Goal: Task Accomplishment & Management: Manage account settings

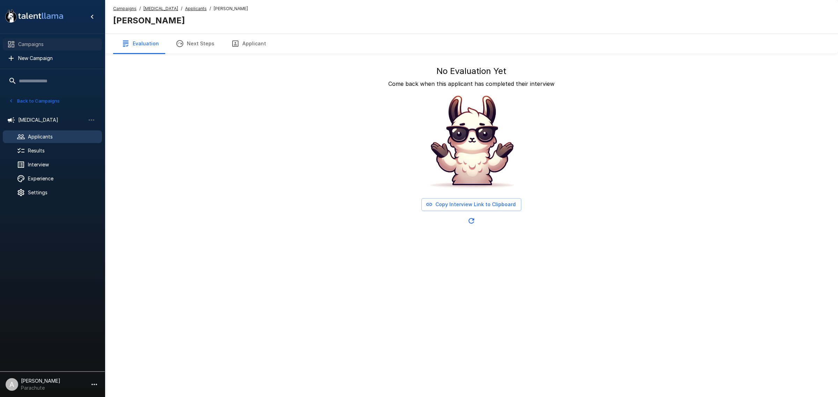
click at [65, 46] on span "Campaigns" at bounding box center [57, 44] width 78 height 7
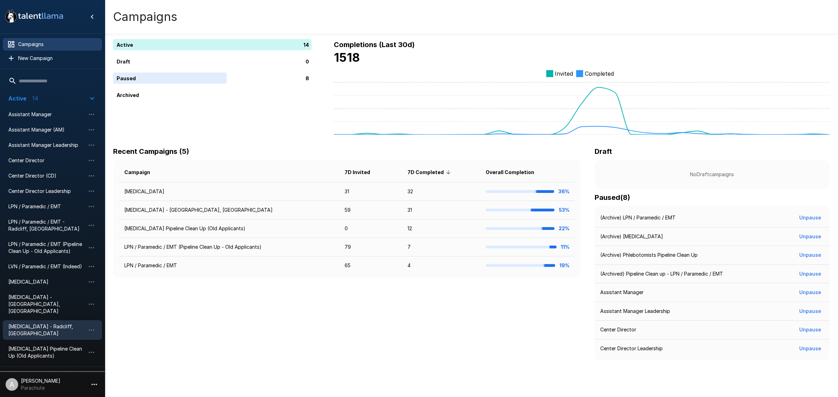
click at [58, 323] on span "[MEDICAL_DATA] - Radcliff, [GEOGRAPHIC_DATA]" at bounding box center [46, 330] width 77 height 14
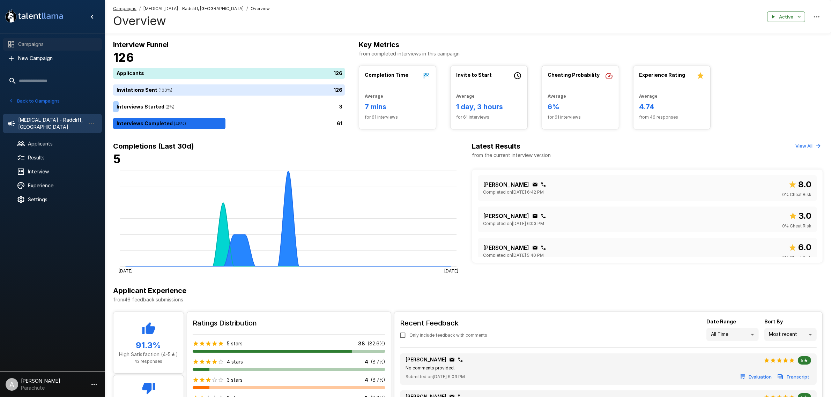
click at [46, 47] on span "Campaigns" at bounding box center [57, 44] width 78 height 7
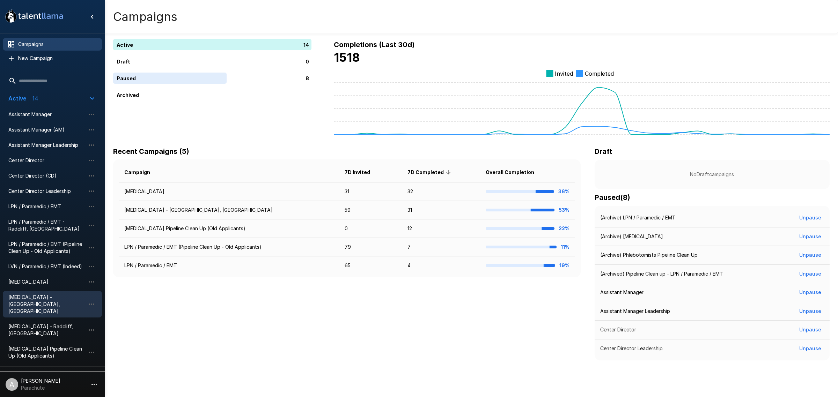
click at [64, 294] on span "[MEDICAL_DATA] - [GEOGRAPHIC_DATA], [GEOGRAPHIC_DATA]" at bounding box center [46, 304] width 77 height 21
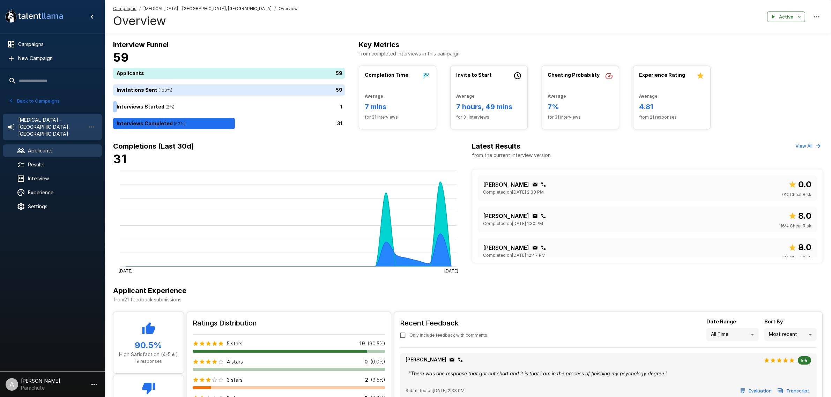
drag, startPoint x: 60, startPoint y: 140, endPoint x: 55, endPoint y: 139, distance: 4.6
click at [60, 147] on span "Applicants" at bounding box center [62, 150] width 68 height 7
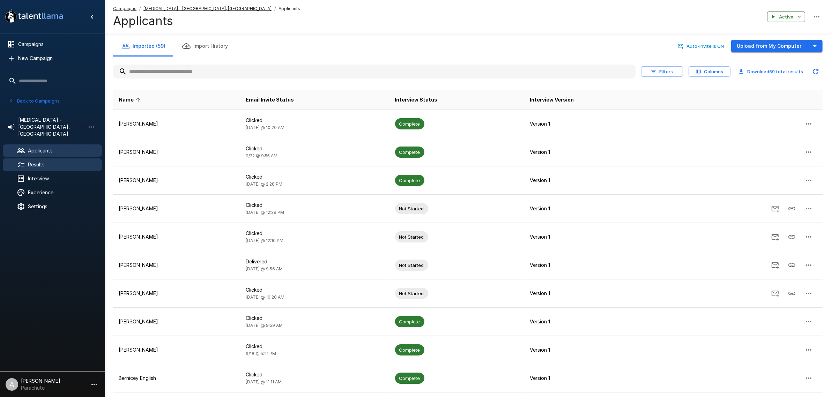
click at [72, 161] on span "Results" at bounding box center [62, 164] width 68 height 7
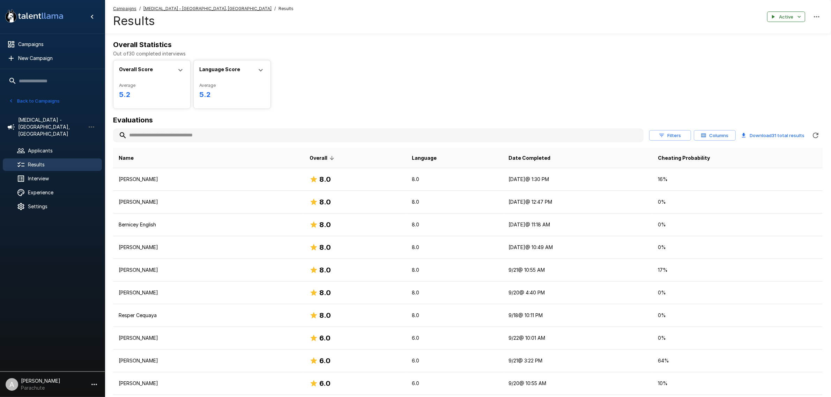
drag, startPoint x: 284, startPoint y: 64, endPoint x: 287, endPoint y: 54, distance: 9.9
click at [284, 64] on div "Overall Score Average 5.2 Min 2.0 Max 8.0 Median 6.0 Score Distribution 0 10 Ra…" at bounding box center [468, 84] width 710 height 49
click at [196, 183] on p "[PERSON_NAME]" at bounding box center [209, 179] width 180 height 7
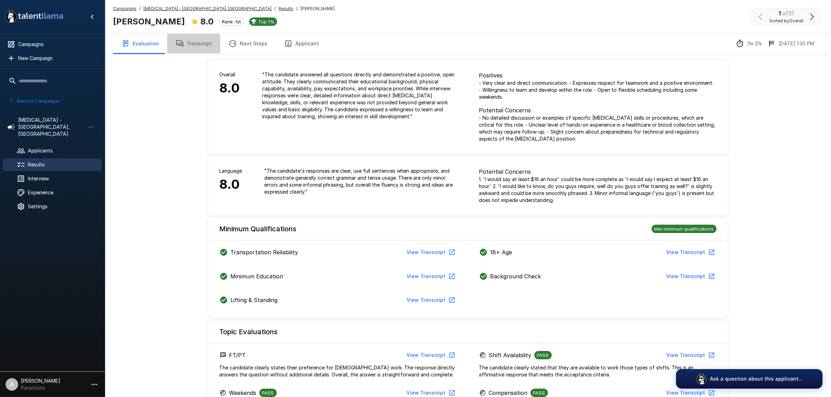
click at [185, 51] on button "Transcript" at bounding box center [193, 44] width 53 height 20
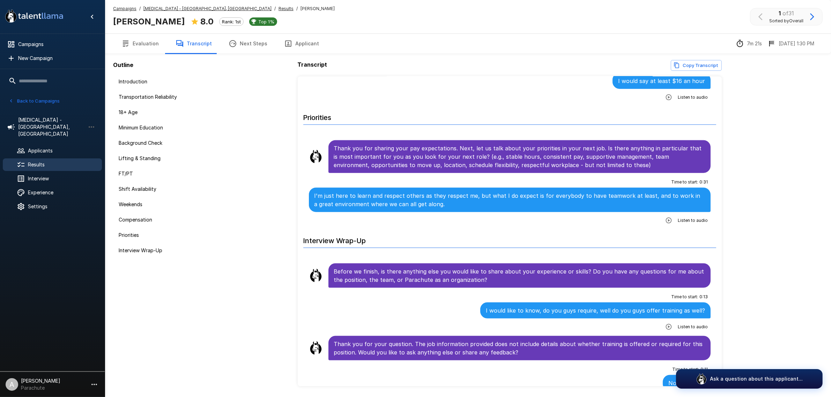
scroll to position [1094, 0]
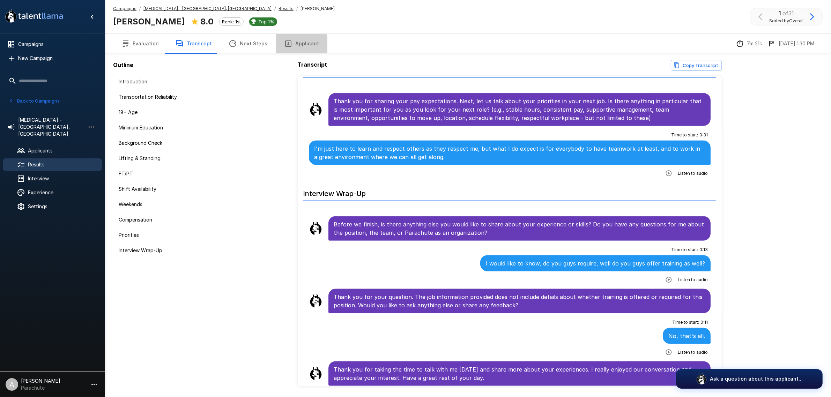
click at [286, 46] on icon "button" at bounding box center [288, 43] width 8 height 8
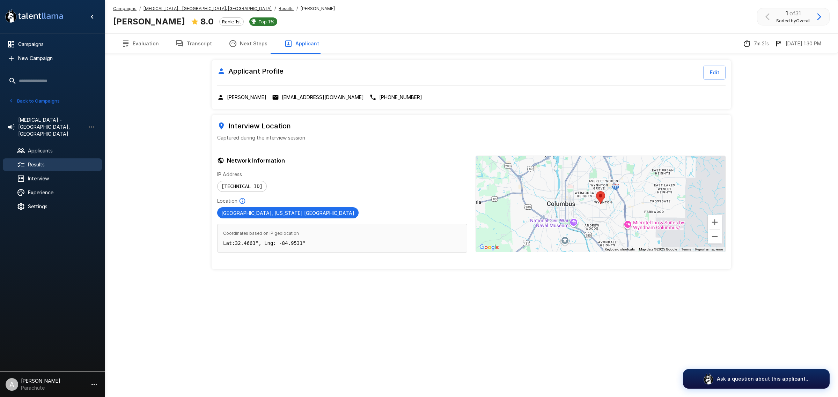
click at [819, 13] on icon "button" at bounding box center [819, 17] width 8 height 8
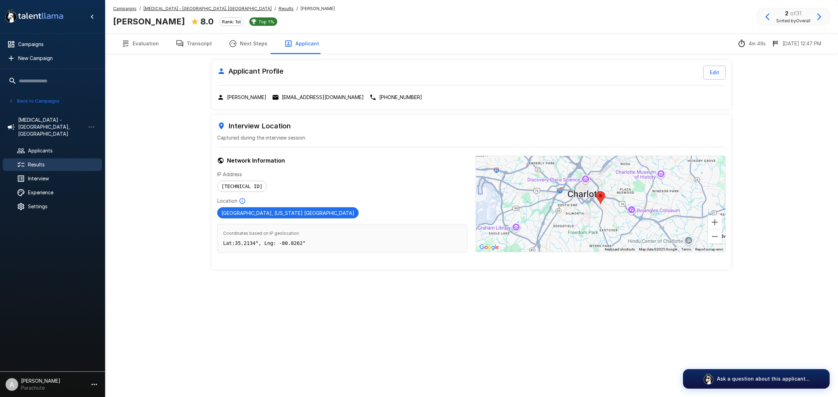
click at [765, 16] on icon "button" at bounding box center [767, 16] width 4 height 7
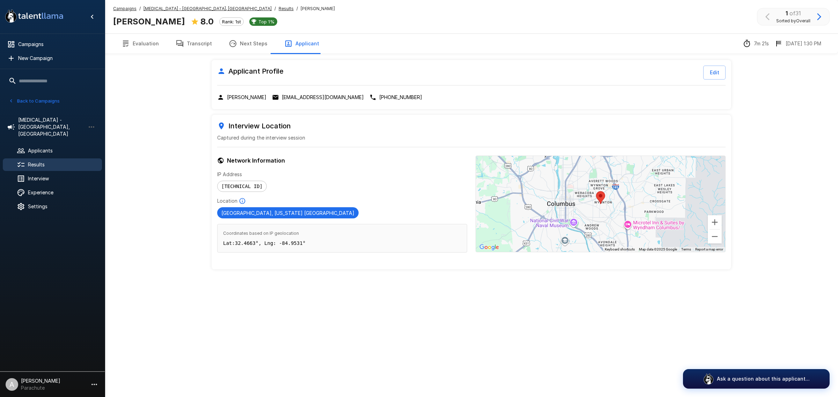
click at [194, 43] on button "Transcript" at bounding box center [193, 44] width 53 height 20
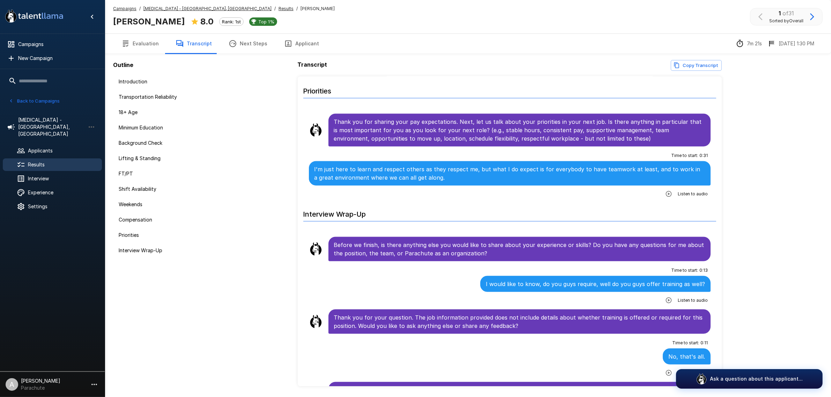
scroll to position [1094, 0]
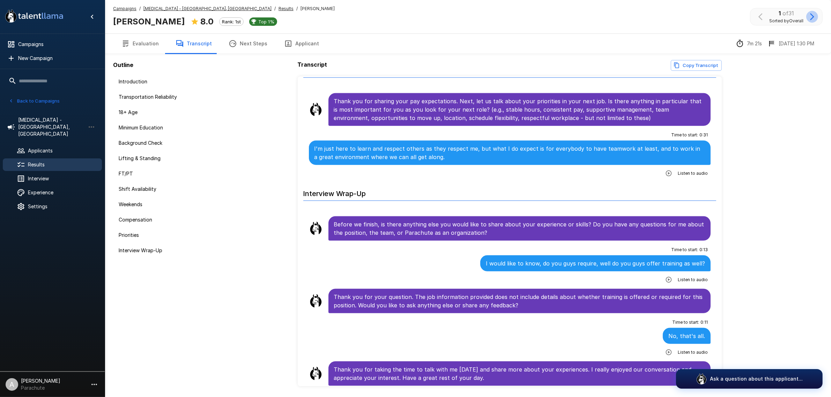
click at [814, 13] on icon "button" at bounding box center [812, 17] width 8 height 8
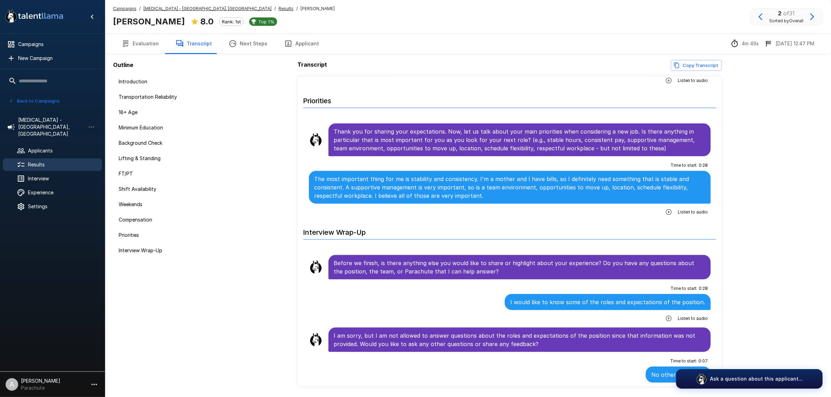
scroll to position [1069, 0]
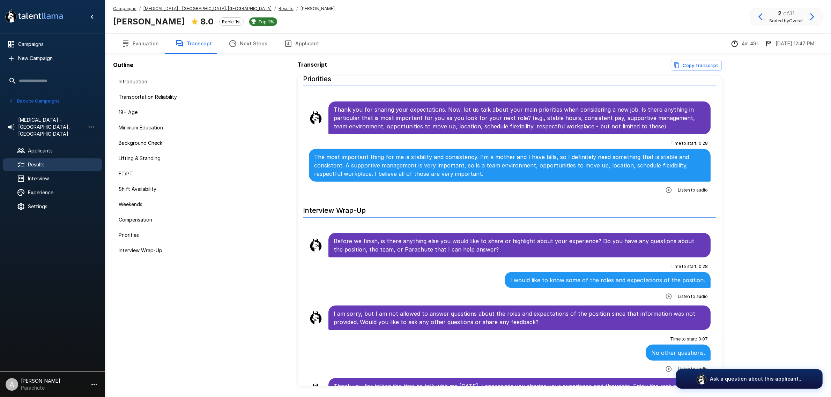
click at [300, 43] on button "Applicant" at bounding box center [302, 44] width 52 height 20
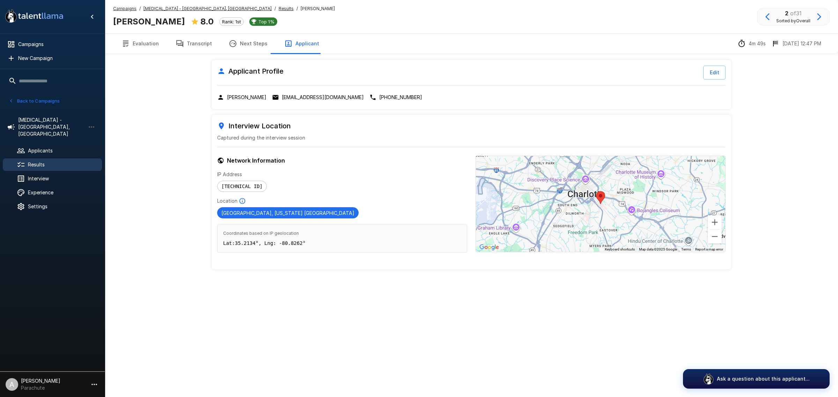
click at [820, 16] on icon "button" at bounding box center [819, 16] width 4 height 7
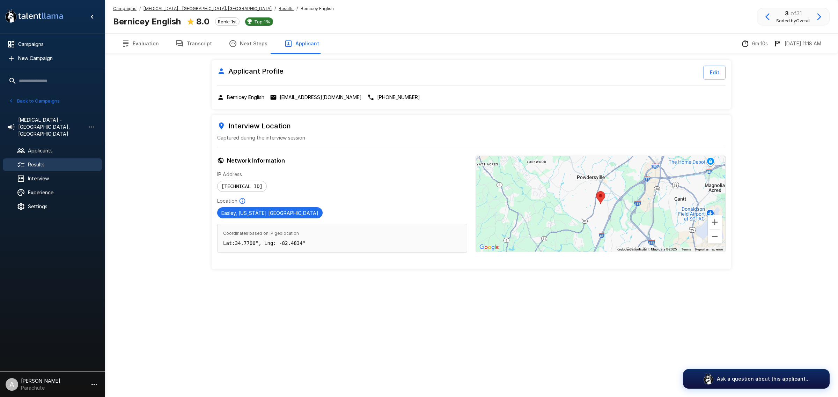
click at [189, 48] on button "Transcript" at bounding box center [193, 44] width 53 height 20
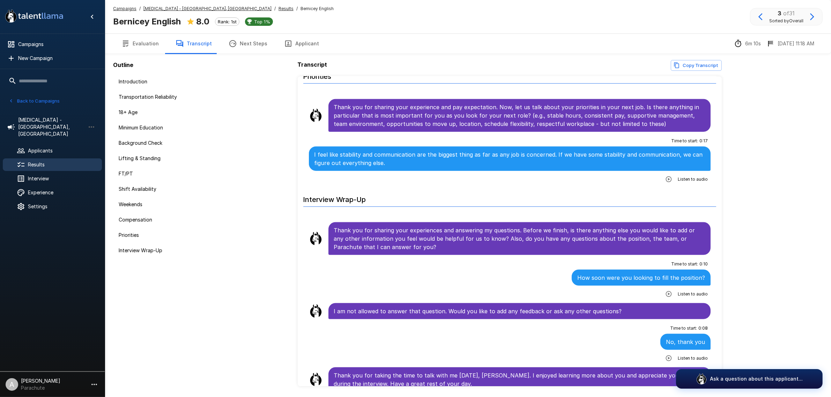
scroll to position [1094, 0]
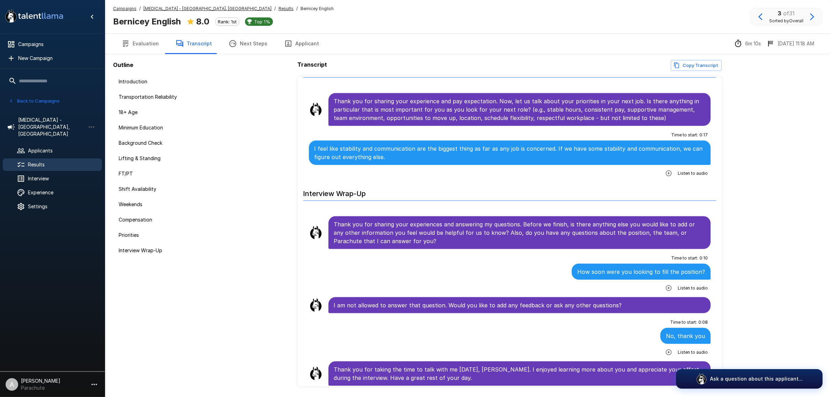
click at [814, 15] on icon "button" at bounding box center [812, 17] width 8 height 8
